Goal: Navigation & Orientation: Go to known website

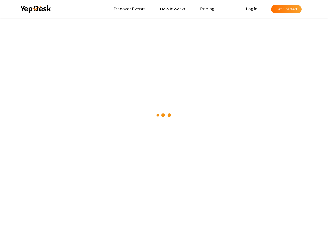
click at [164, 125] on div at bounding box center [164, 115] width 328 height 197
click at [36, 9] on use at bounding box center [35, 9] width 31 height 8
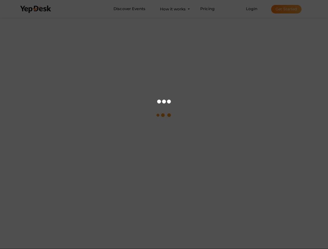
click at [252, 9] on link "Login" at bounding box center [251, 8] width 11 height 5
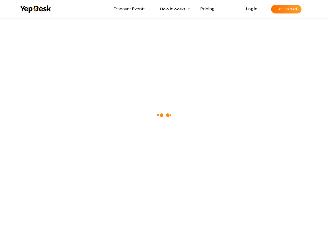
click at [286, 9] on button "Get Started" at bounding box center [286, 9] width 30 height 9
